Goal: Information Seeking & Learning: Learn about a topic

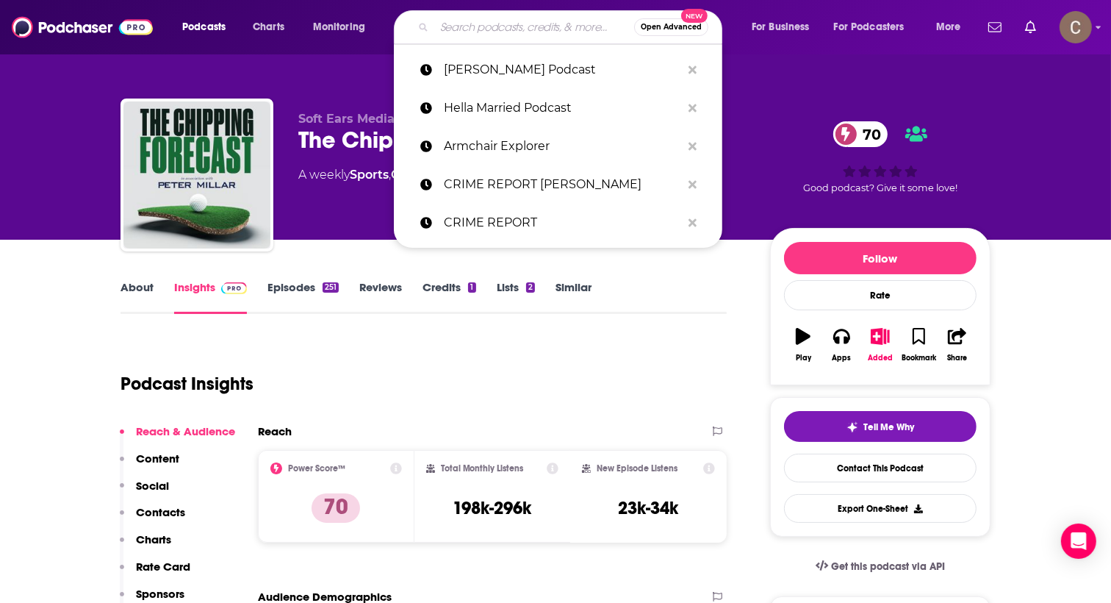
type input "Pop Culture Parenting"
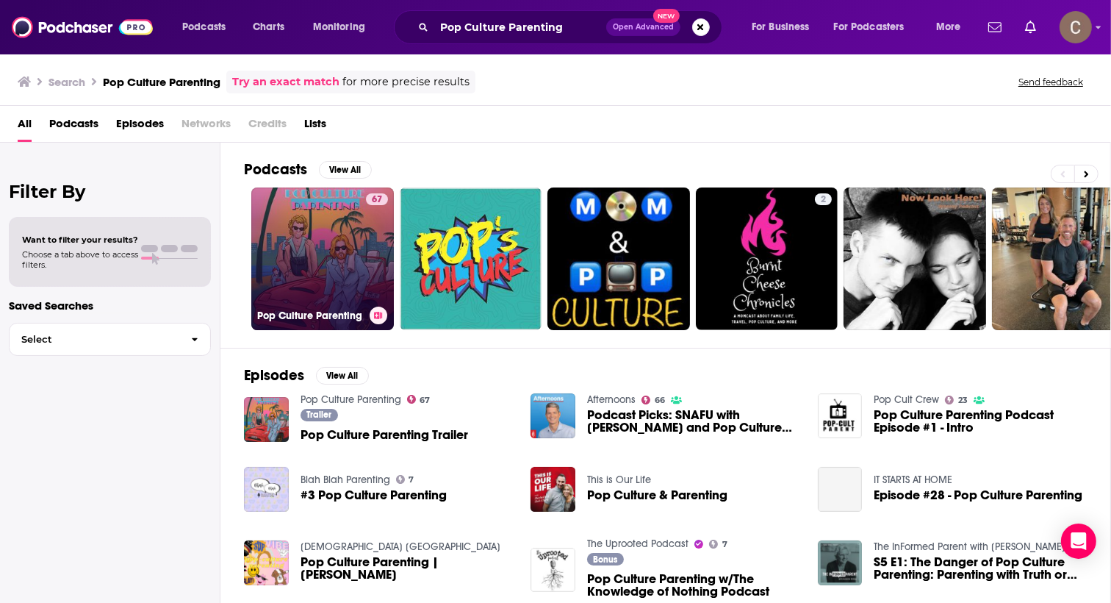
click at [345, 240] on link "67 Pop Culture Parenting" at bounding box center [322, 258] width 143 height 143
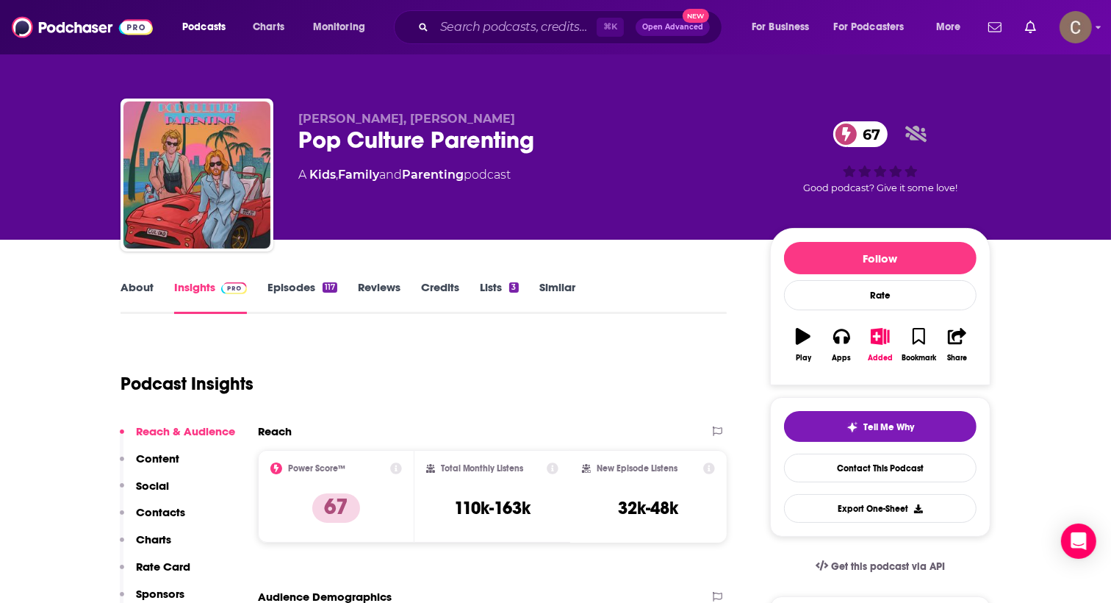
click at [304, 298] on link "Episodes 117" at bounding box center [302, 297] width 70 height 34
